Goal: Task Accomplishment & Management: Manage account settings

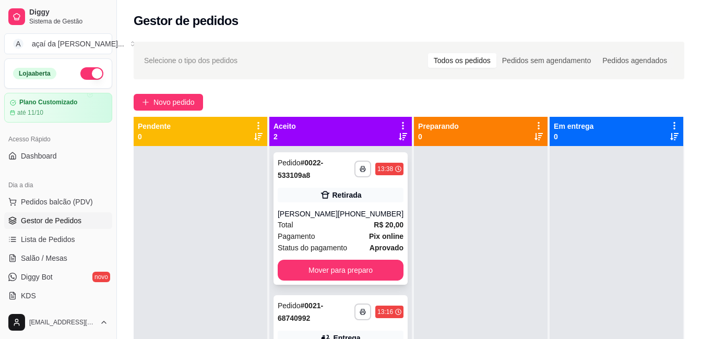
click at [300, 224] on div "Total R$ 20,00" at bounding box center [341, 224] width 126 height 11
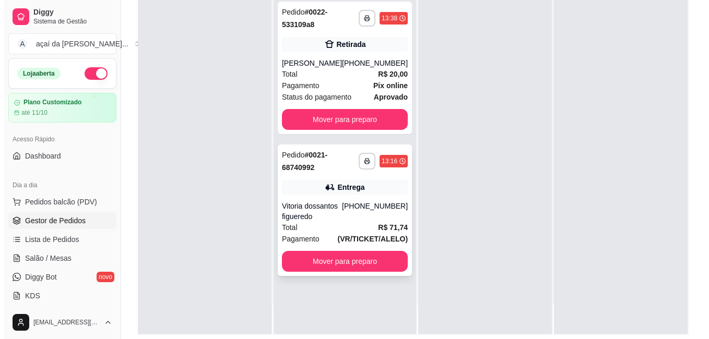
scroll to position [159, 0]
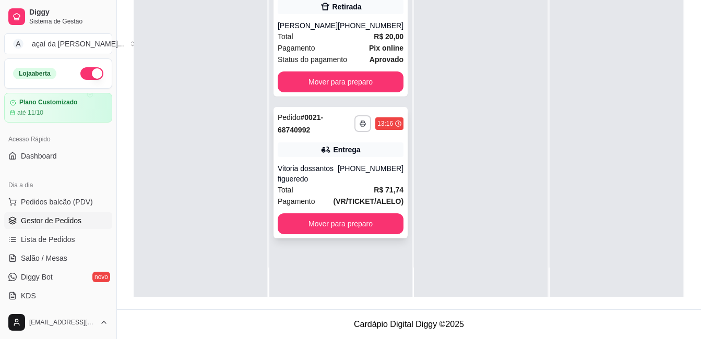
click at [332, 175] on div "Vitoria dossantos figueredo" at bounding box center [308, 173] width 60 height 21
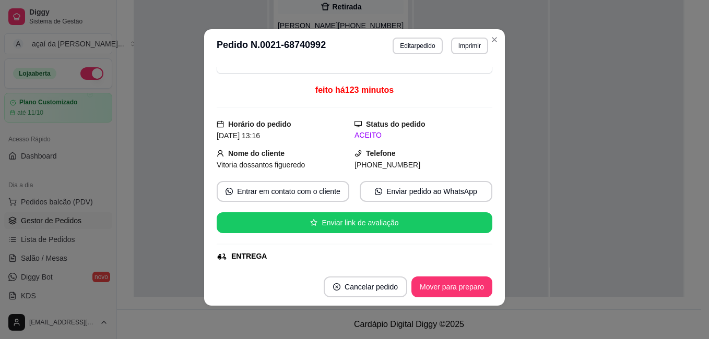
scroll to position [51, 0]
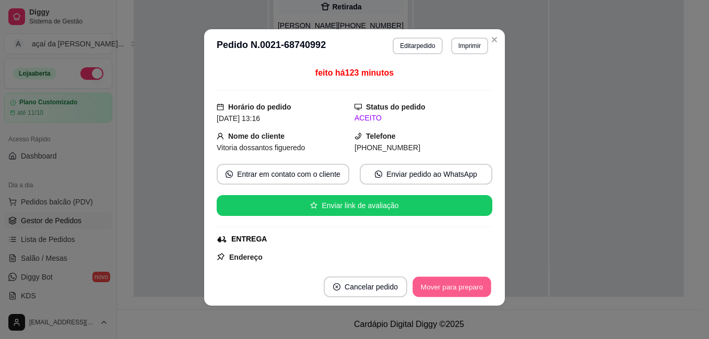
click at [464, 292] on button "Mover para preparo" at bounding box center [451, 287] width 78 height 20
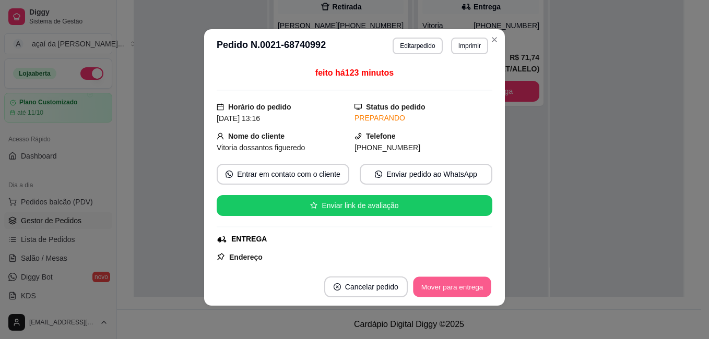
click at [451, 290] on button "Mover para entrega" at bounding box center [452, 287] width 78 height 20
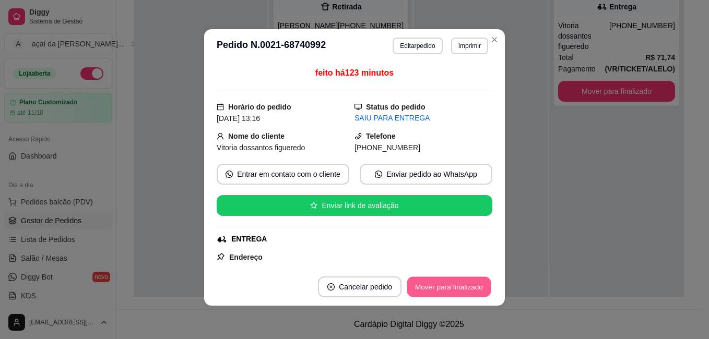
click at [457, 287] on button "Mover para finalizado" at bounding box center [449, 287] width 84 height 20
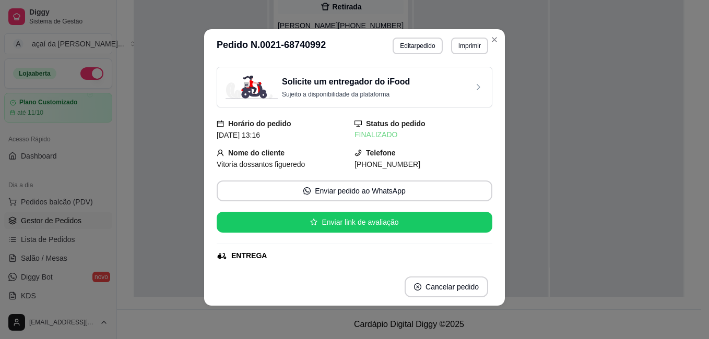
scroll to position [0, 0]
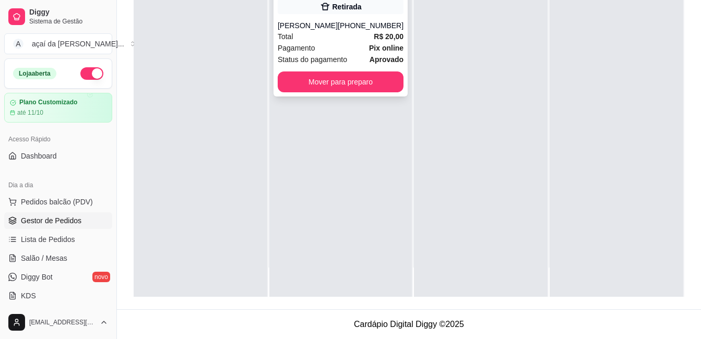
click at [374, 51] on strong "Pix online" at bounding box center [386, 48] width 34 height 8
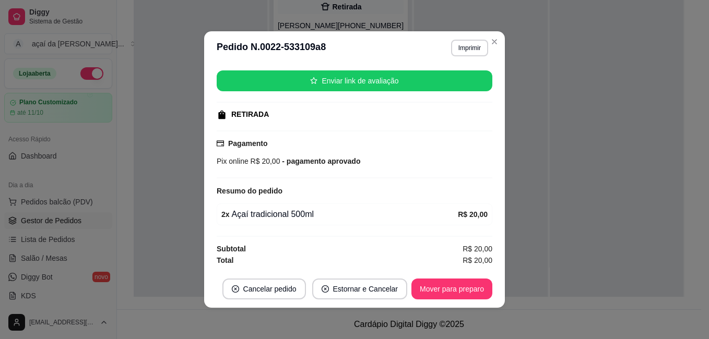
scroll to position [2, 0]
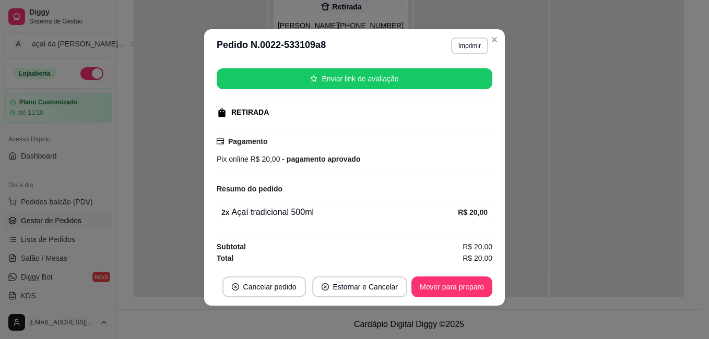
drag, startPoint x: 451, startPoint y: 272, endPoint x: 457, endPoint y: 280, distance: 9.0
click at [449, 273] on footer "Cancelar pedido Estornar e Cancelar Mover para preparo" at bounding box center [354, 287] width 301 height 38
click at [459, 282] on button "Mover para preparo" at bounding box center [451, 287] width 81 height 21
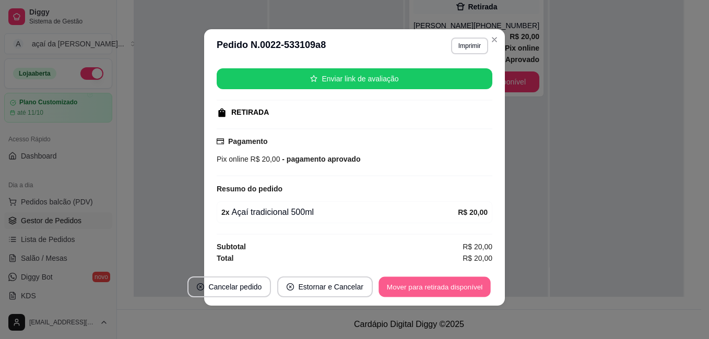
click at [457, 282] on button "Mover para retirada disponível" at bounding box center [434, 287] width 112 height 20
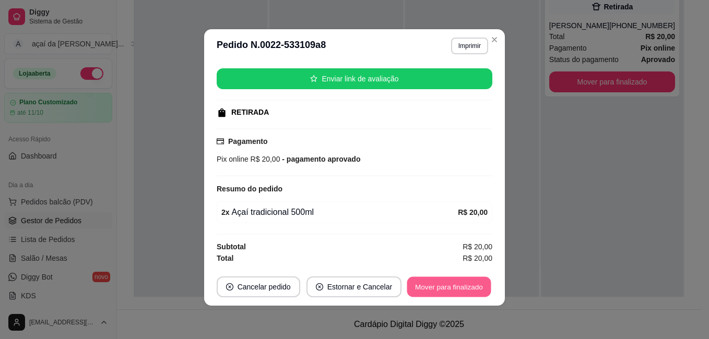
click at [459, 291] on button "Mover para finalizado" at bounding box center [449, 287] width 84 height 20
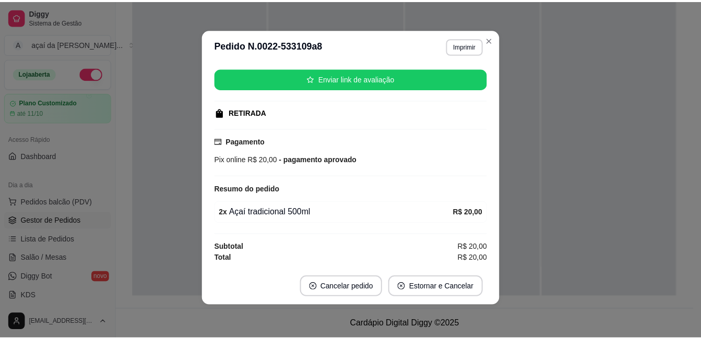
scroll to position [103, 0]
